Goal: Check status: Check status

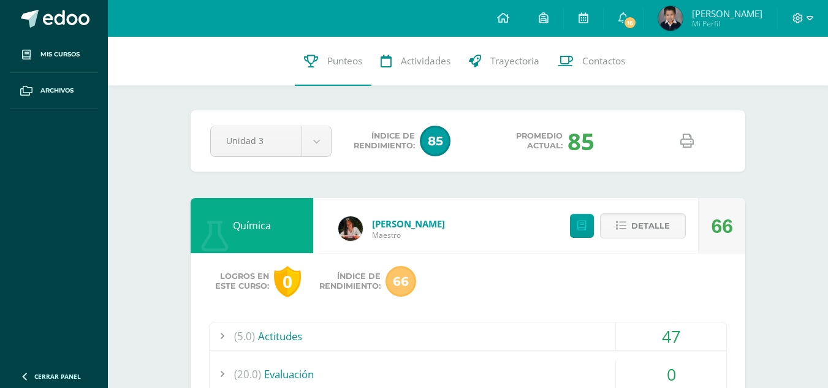
click at [334, 132] on div "Unidad 3 Unidad 1 Unidad 2 Unidad 3 Unidad 4" at bounding box center [270, 141] width 131 height 31
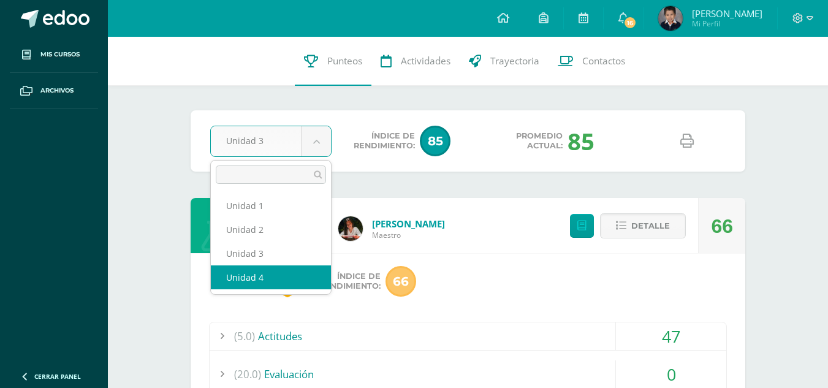
select select "Unidad 4"
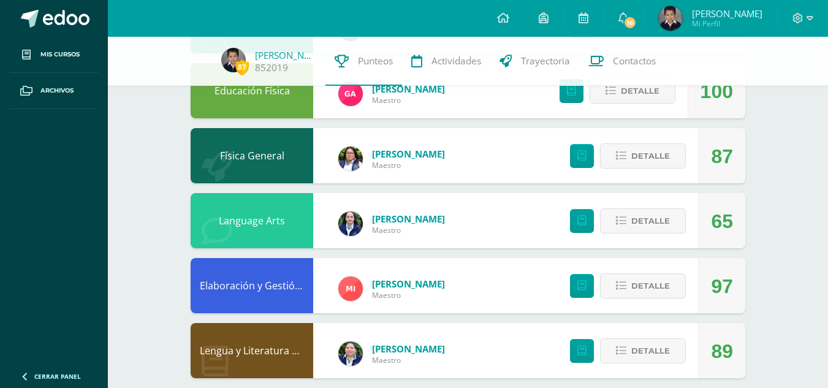
scroll to position [178, 0]
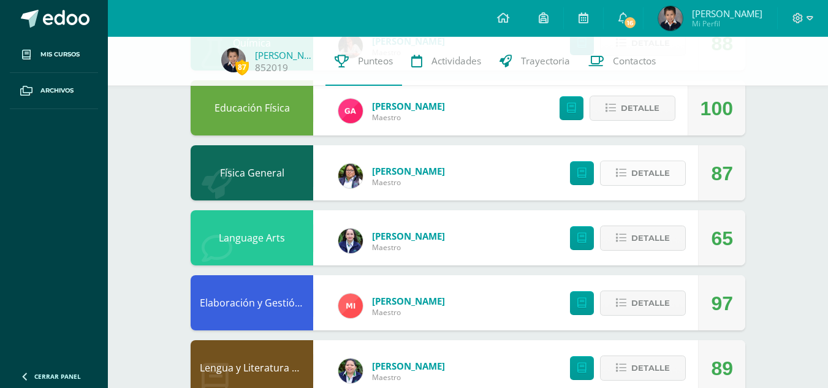
click at [650, 167] on span "Detalle" at bounding box center [650, 173] width 39 height 23
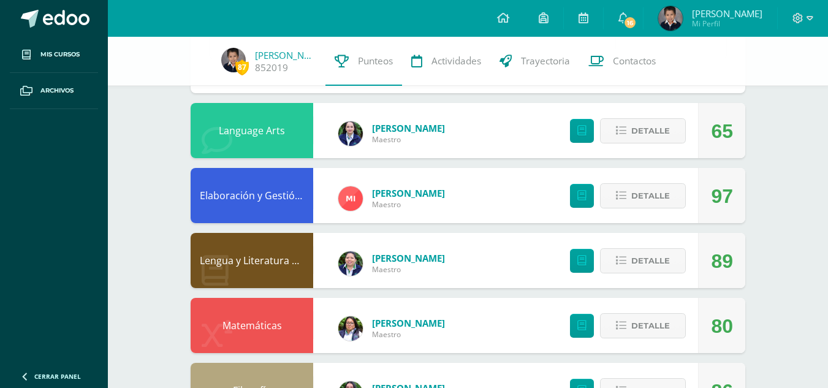
scroll to position [571, 0]
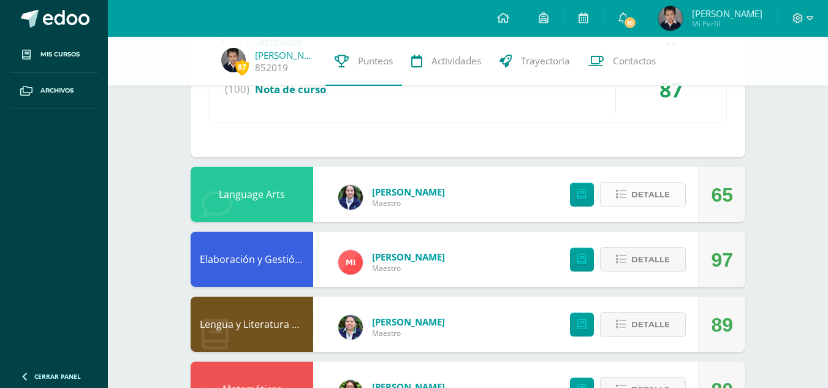
click at [660, 196] on span "Detalle" at bounding box center [650, 194] width 39 height 23
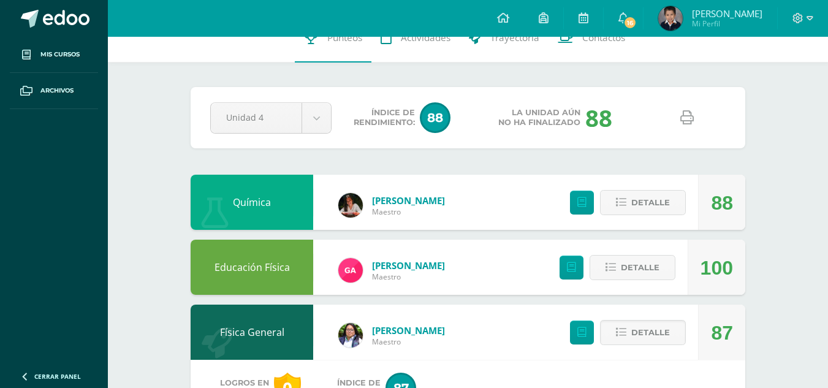
scroll to position [0, 0]
